Goal: Find specific page/section: Find specific page/section

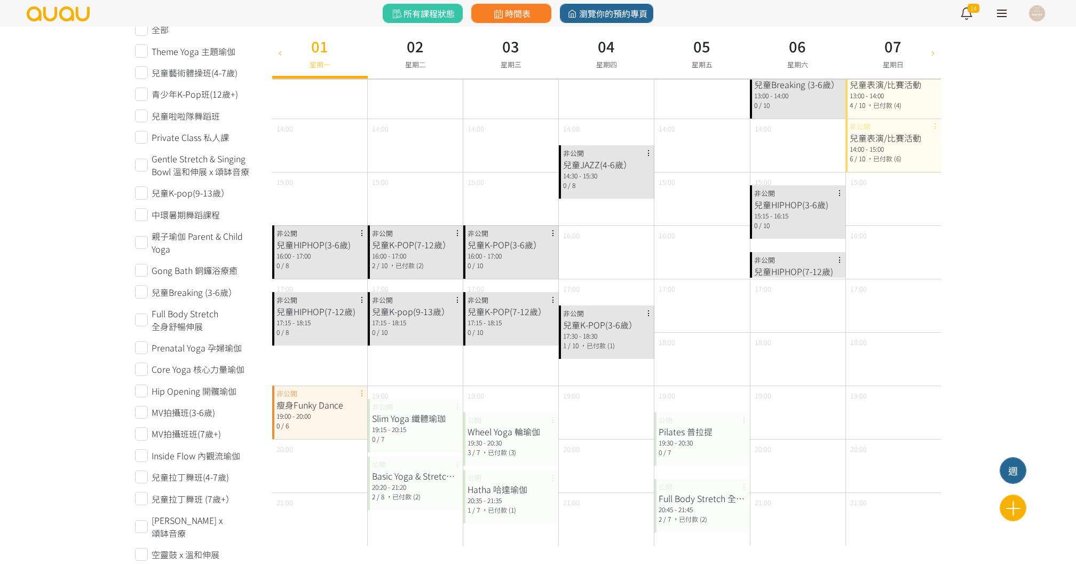
scroll to position [277, 0]
click at [508, 12] on span "時間表" at bounding box center [511, 13] width 39 height 13
